Goal: Check status: Check status

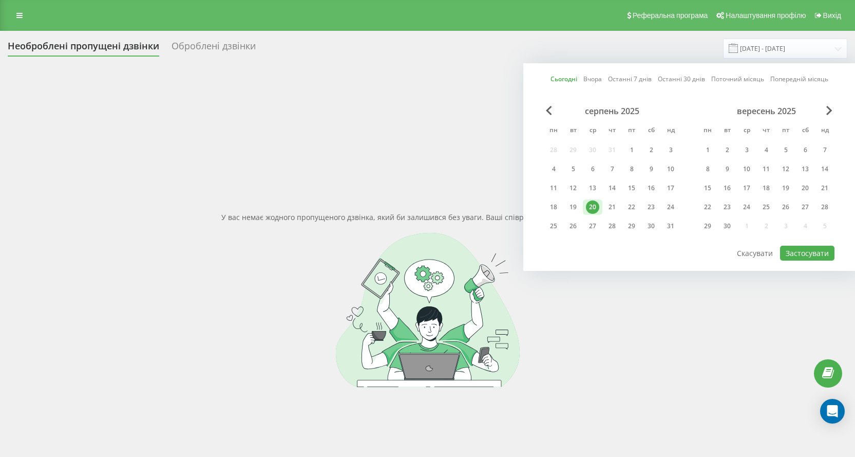
click at [590, 203] on div "20" at bounding box center [592, 206] width 13 height 13
click at [805, 256] on button "Застосувати" at bounding box center [807, 253] width 54 height 15
